Goal: Navigation & Orientation: Find specific page/section

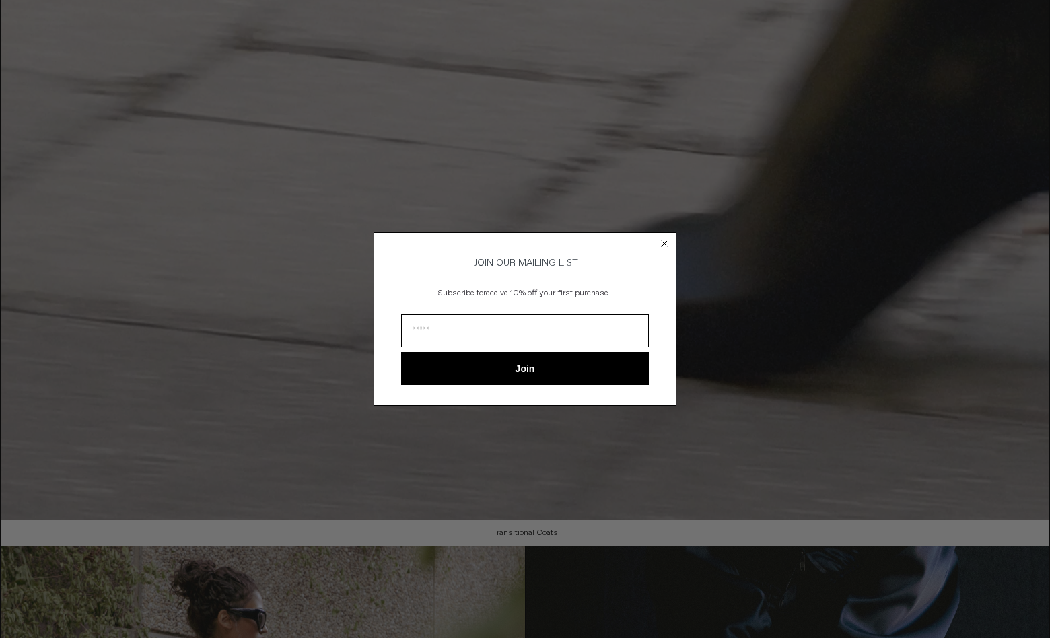
click at [661, 239] on circle "Close dialog" at bounding box center [664, 243] width 13 height 13
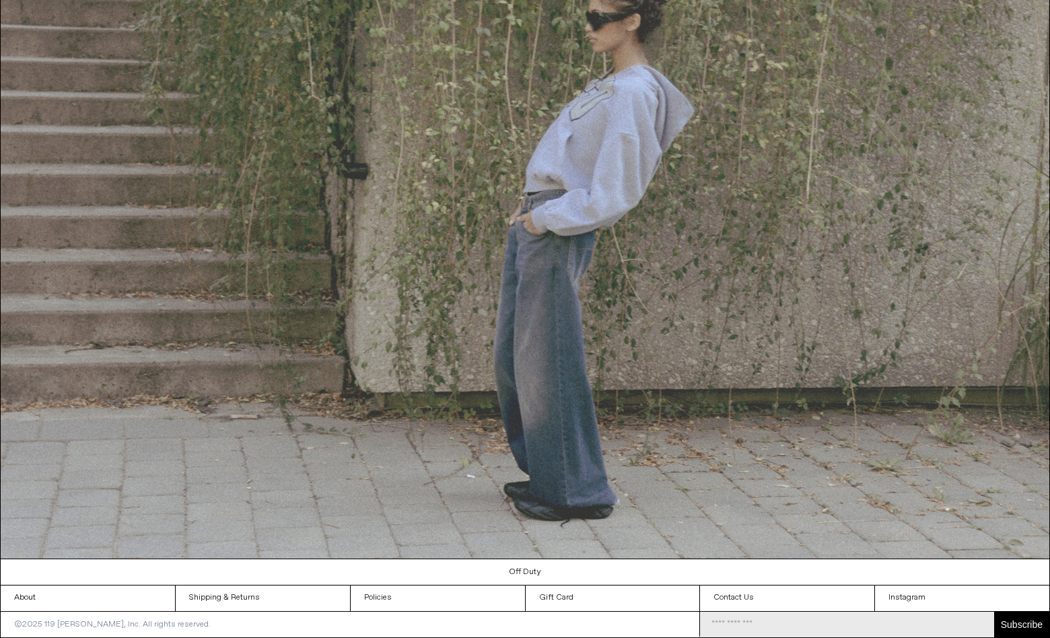
scroll to position [1450, 0]
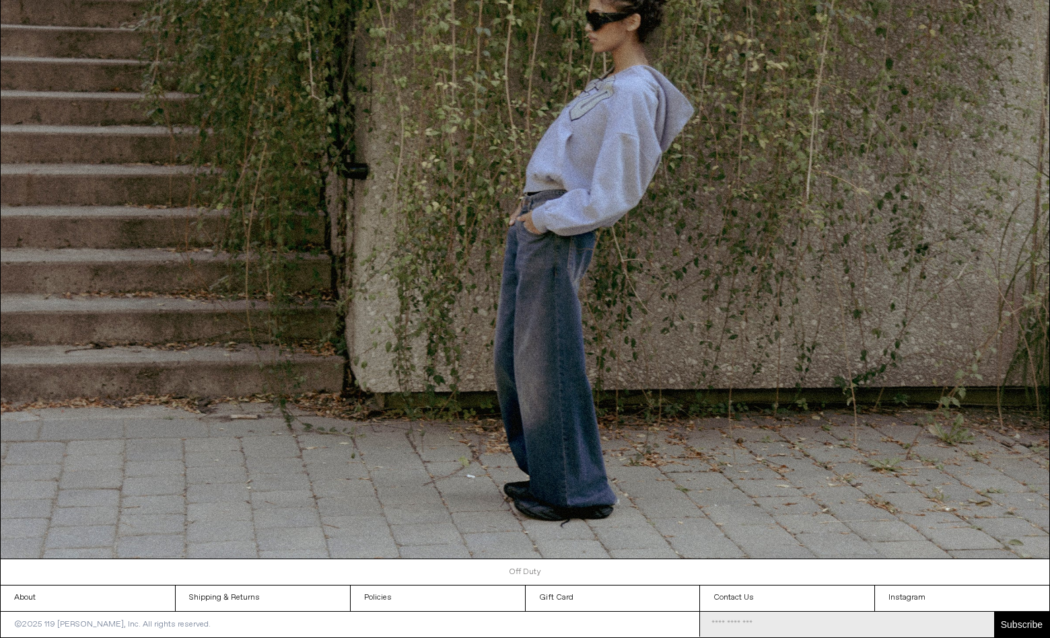
click at [528, 563] on link "Off Duty" at bounding box center [525, 572] width 1049 height 26
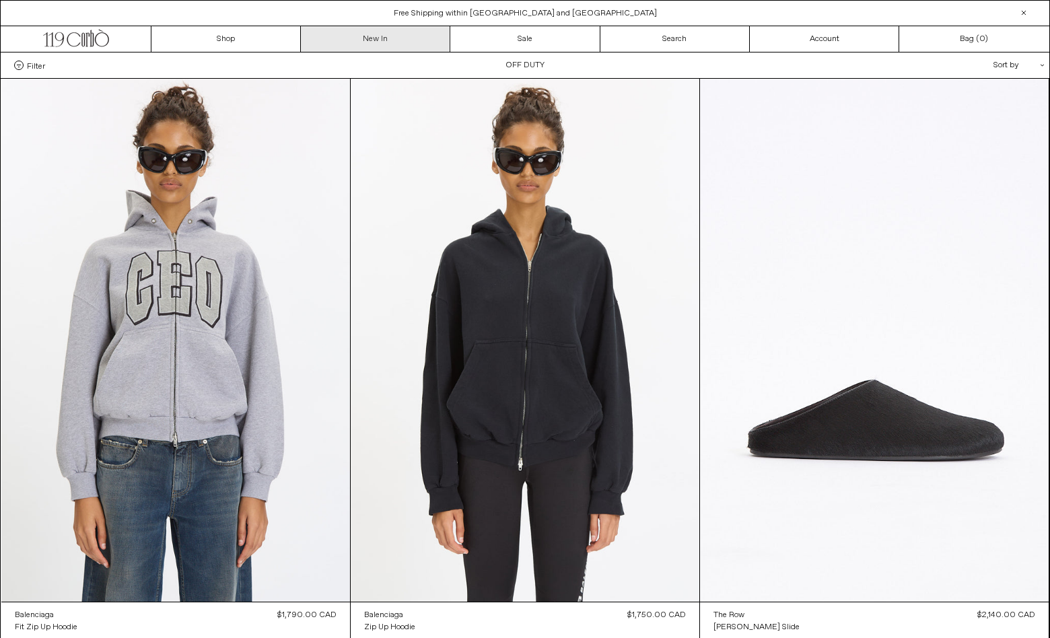
click at [352, 31] on link "New In" at bounding box center [375, 39] width 149 height 26
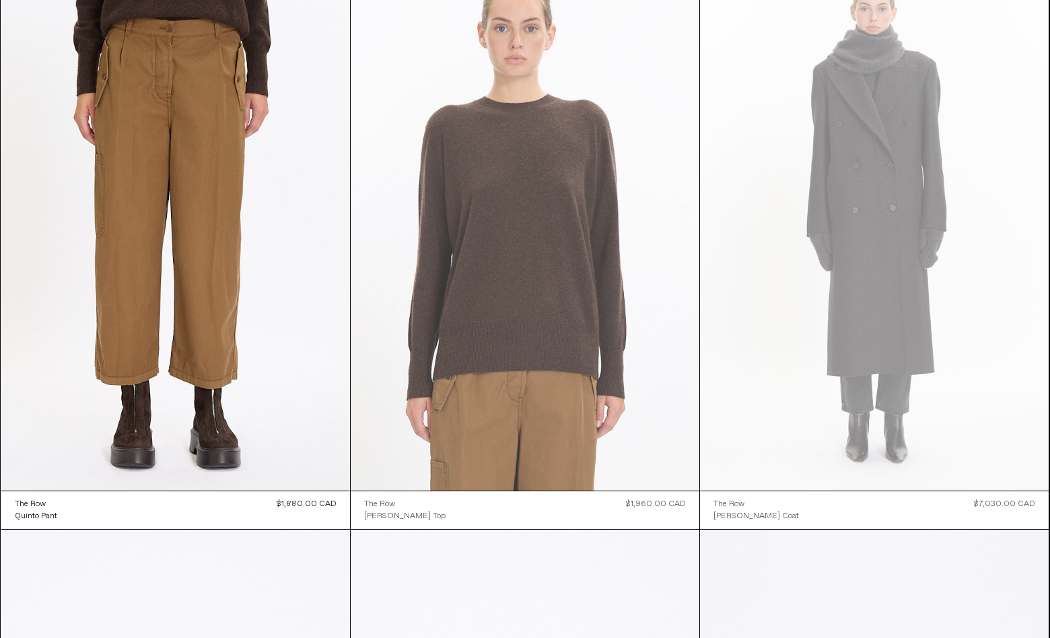
scroll to position [5736, 0]
